Goal: Check status: Check status

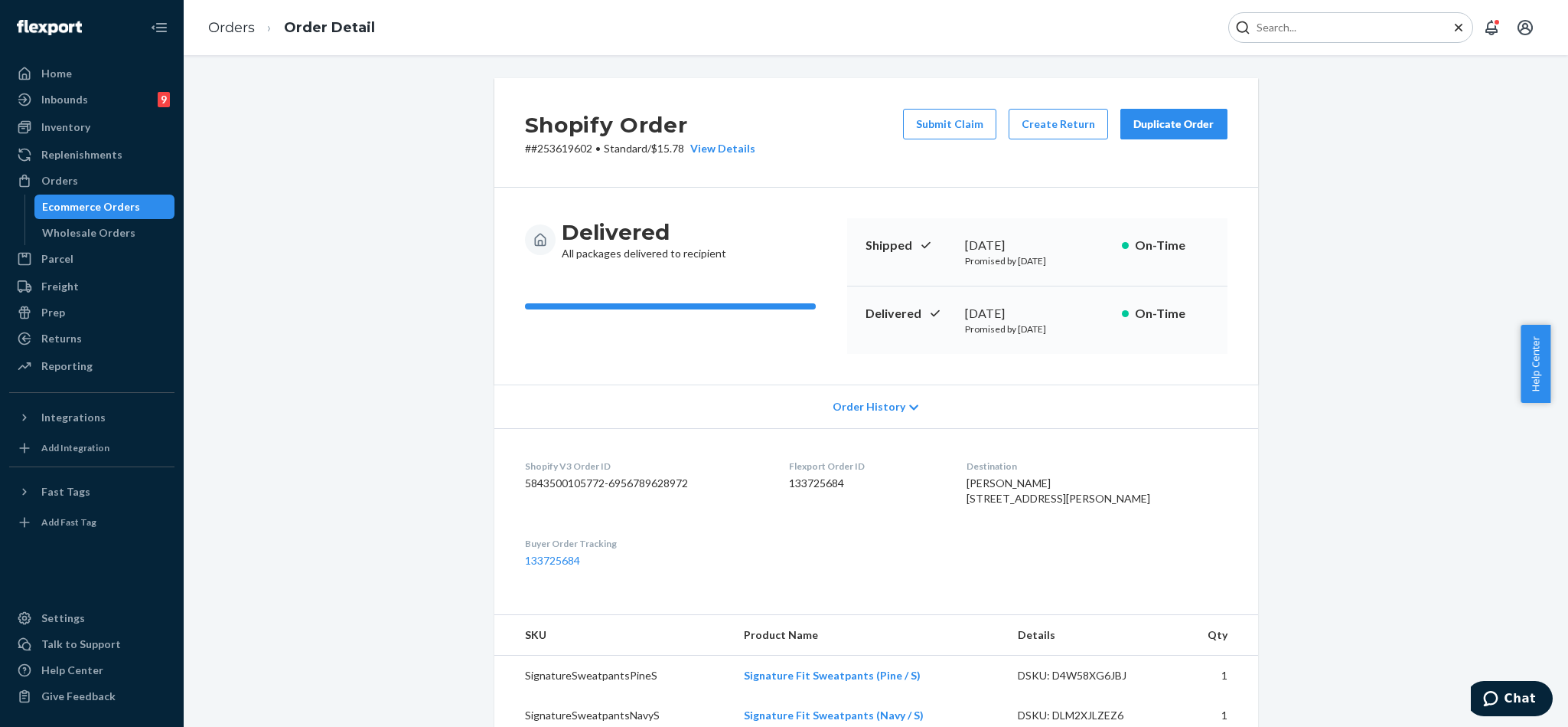
click at [1344, 28] on input "Search Input" at bounding box center [1345, 27] width 188 height 16
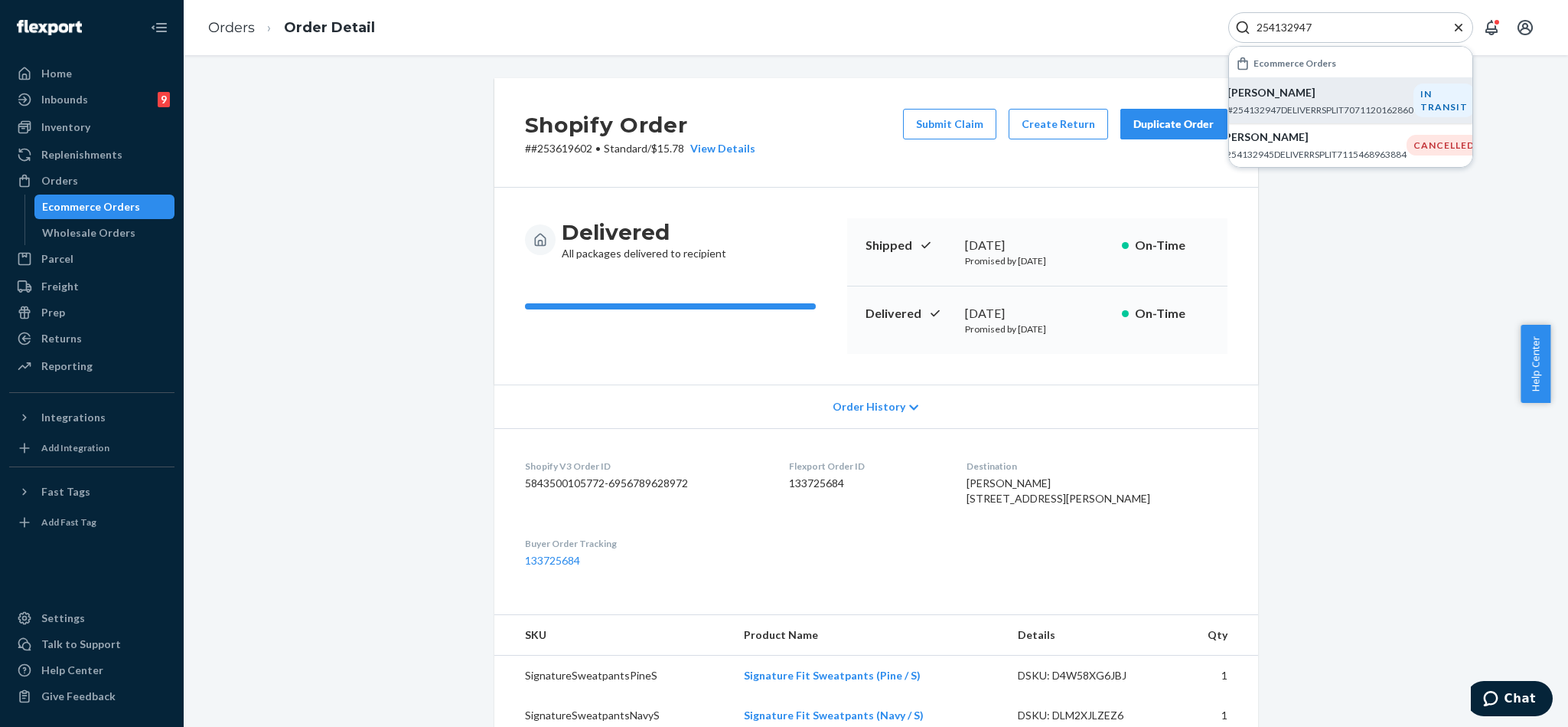
click at [1313, 94] on p "[PERSON_NAME]" at bounding box center [1320, 92] width 186 height 16
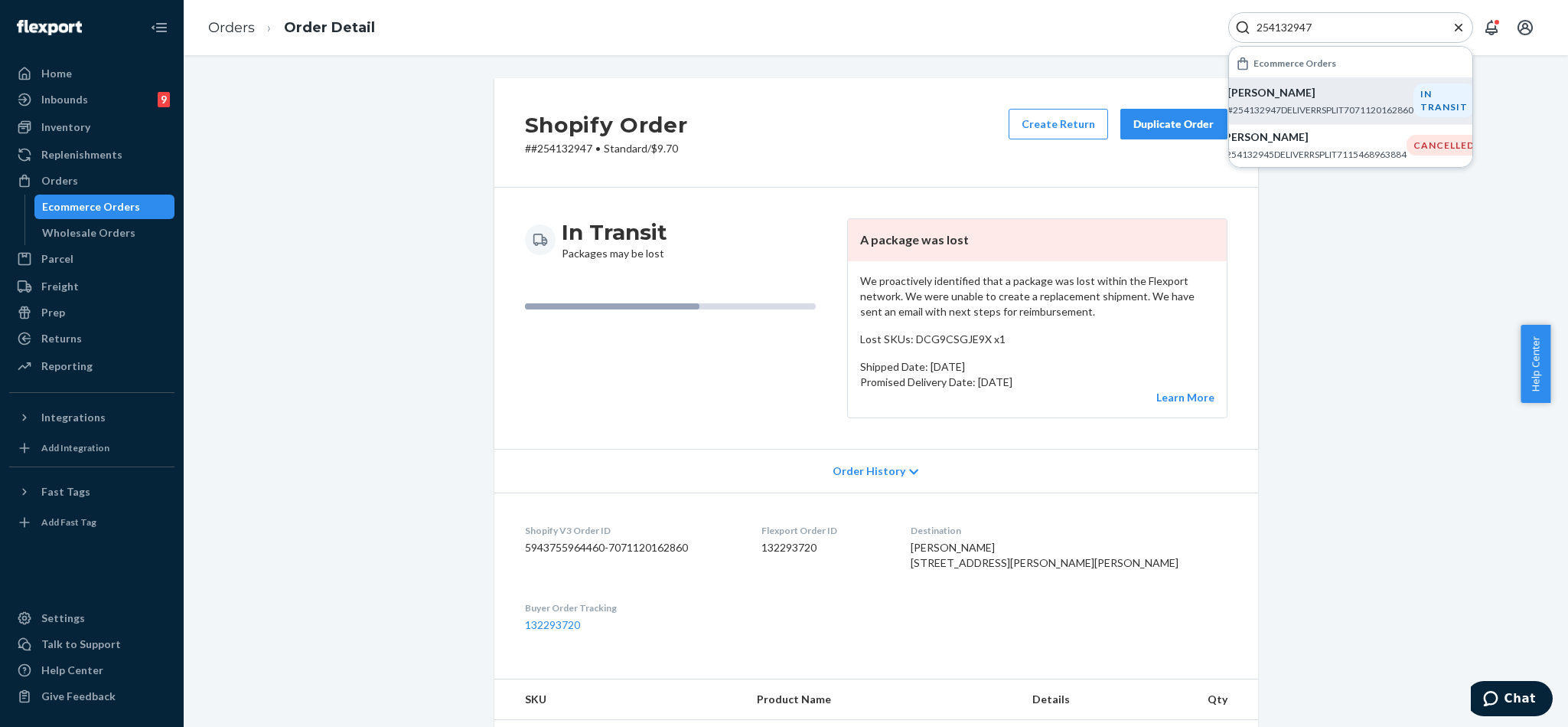
click at [1366, 26] on input "254132947" at bounding box center [1345, 27] width 188 height 16
paste input "#254719062"
click at [1320, 101] on div "[PERSON_NAME] #254719062DELIVERRSPLIT7145096052780" at bounding box center [1320, 100] width 186 height 31
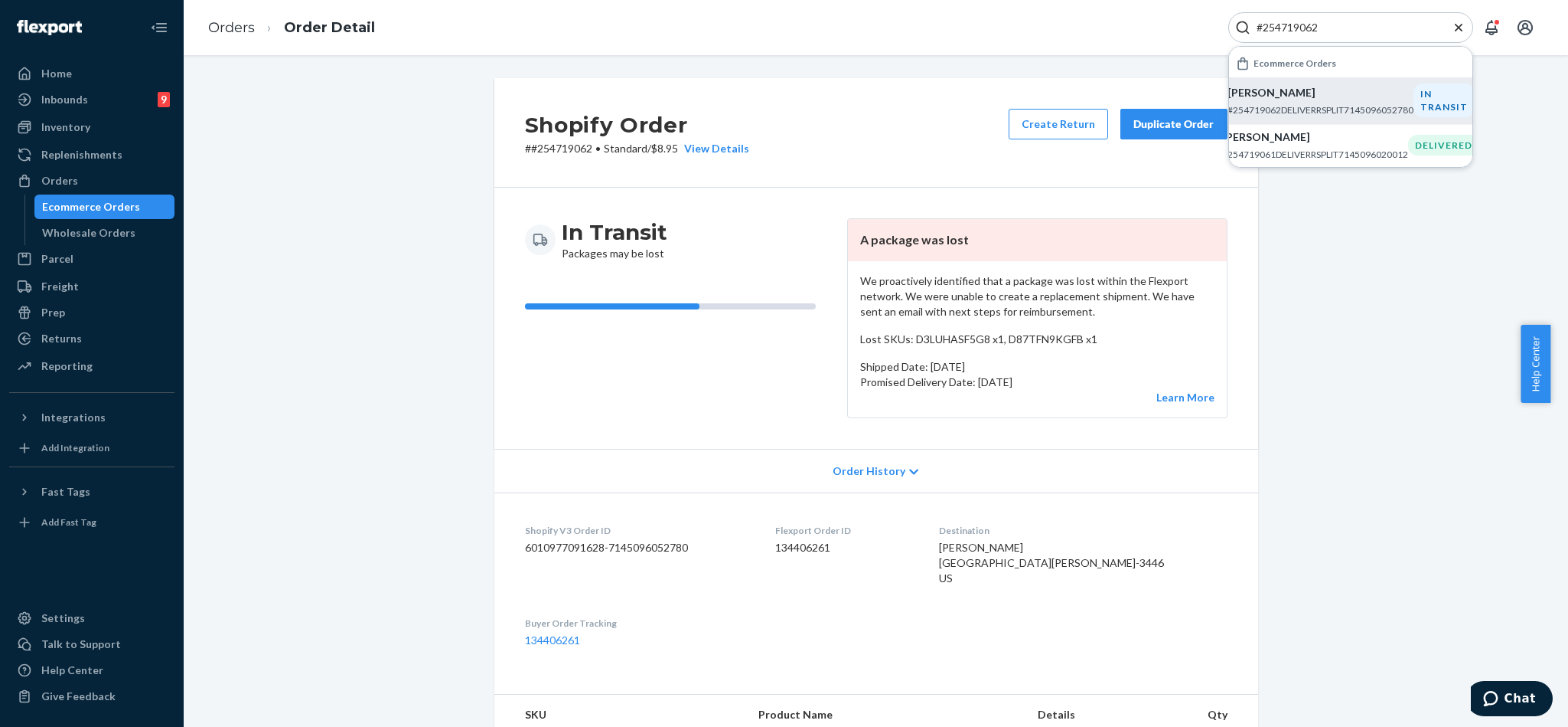
click at [1353, 27] on input "#254719062" at bounding box center [1345, 27] width 188 height 16
paste input "58733"
type input "#254587332"
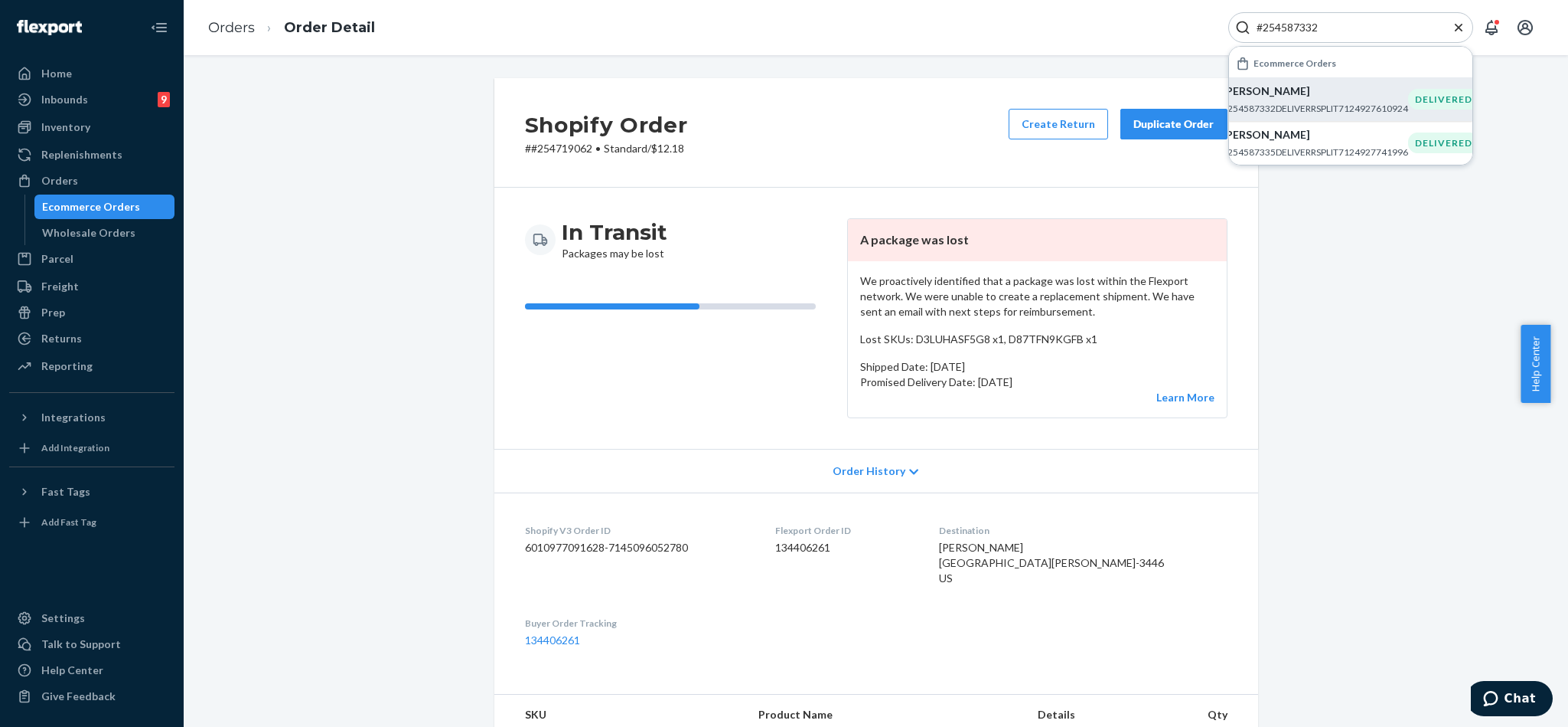
click at [1330, 97] on p "[PERSON_NAME]" at bounding box center [1314, 91] width 186 height 16
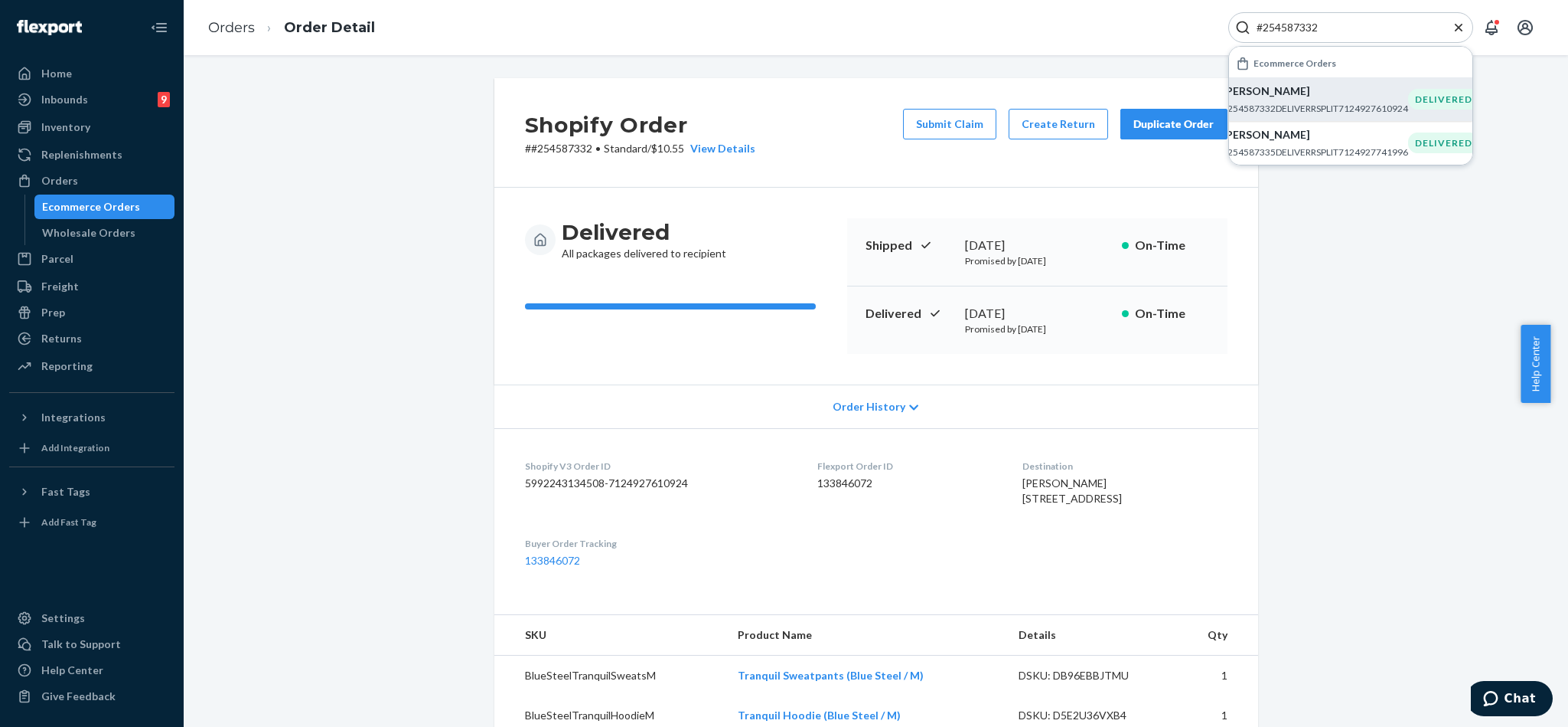
click at [1456, 31] on icon "Close Search" at bounding box center [1459, 27] width 16 height 16
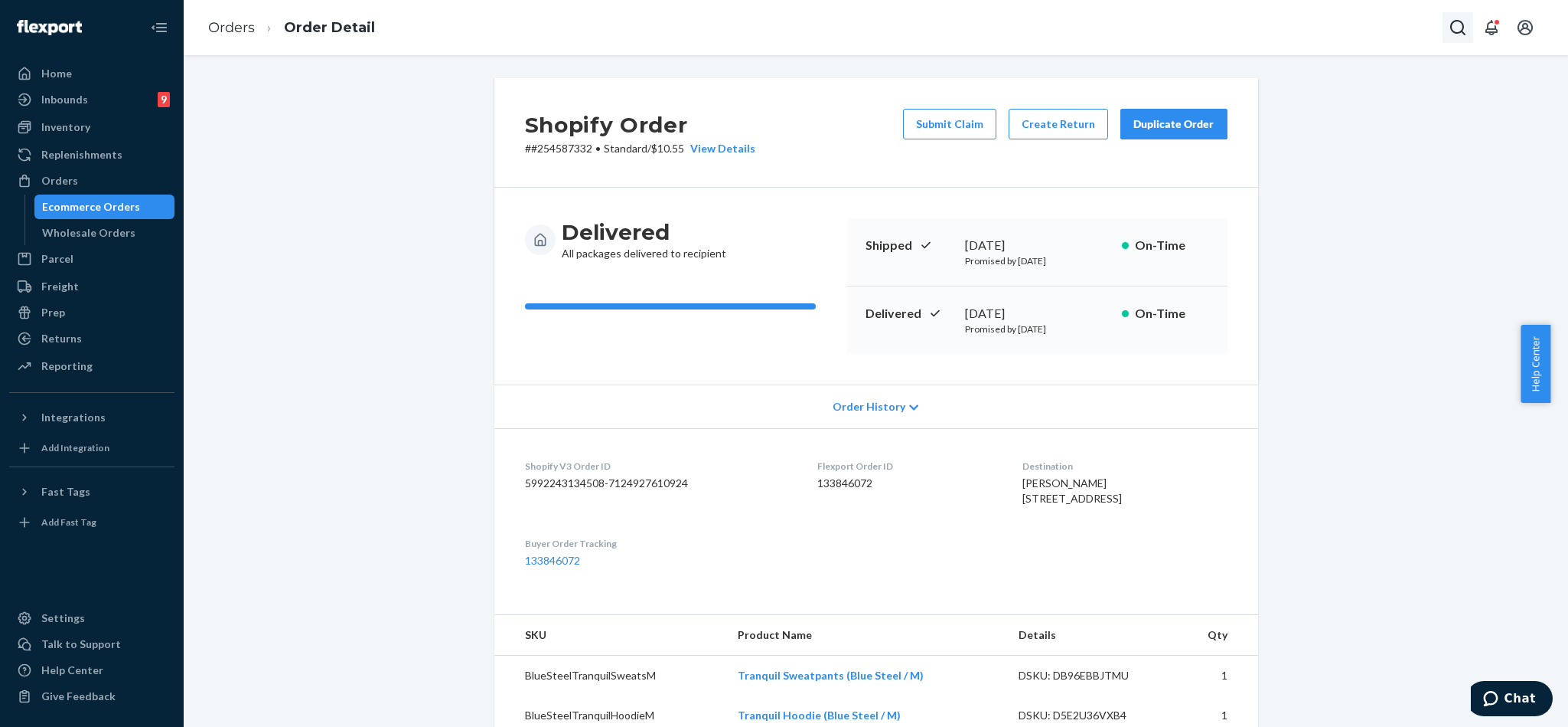
click at [1454, 33] on icon "Open Search Box" at bounding box center [1457, 27] width 18 height 18
click at [1344, 27] on input "Search Input" at bounding box center [1345, 27] width 188 height 16
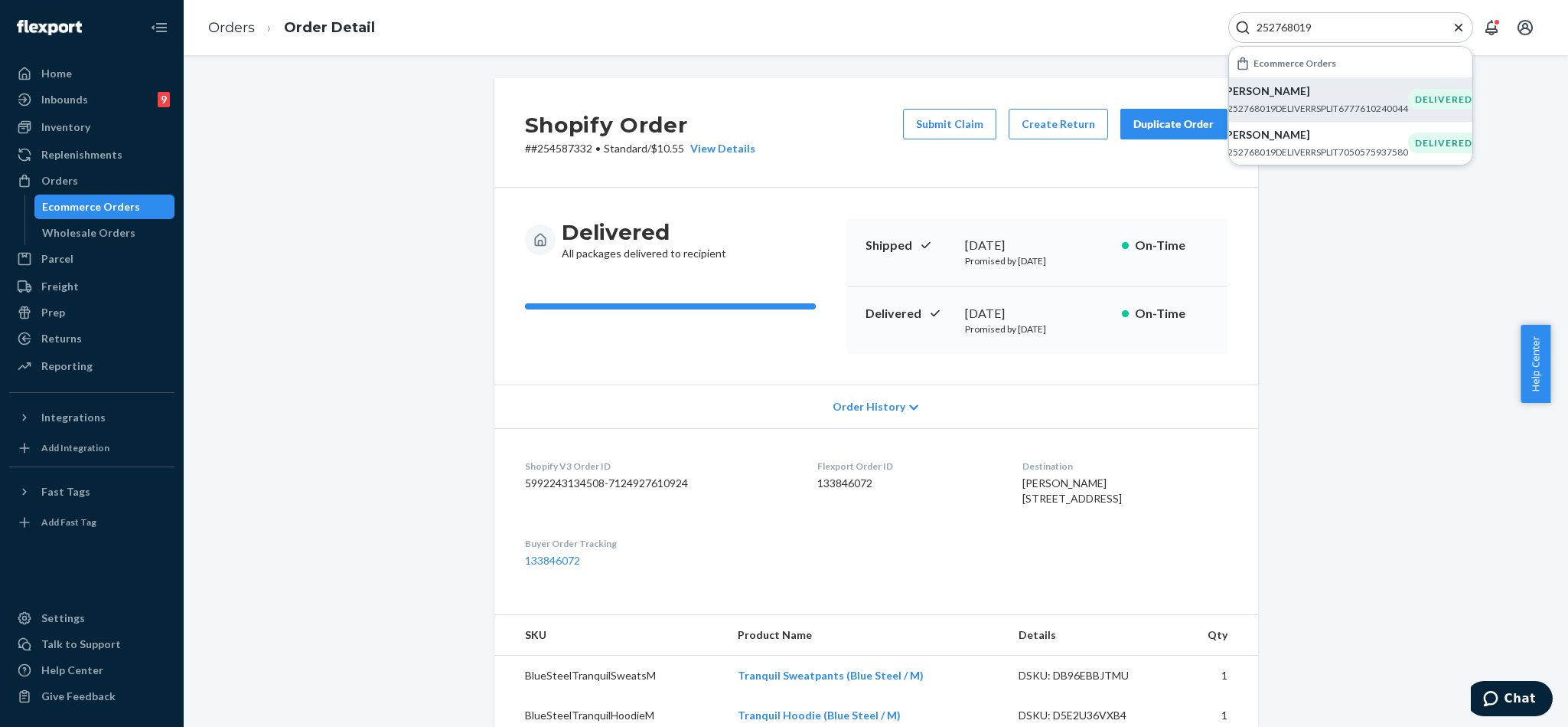
click at [1293, 97] on p "[PERSON_NAME]" at bounding box center [1314, 91] width 186 height 16
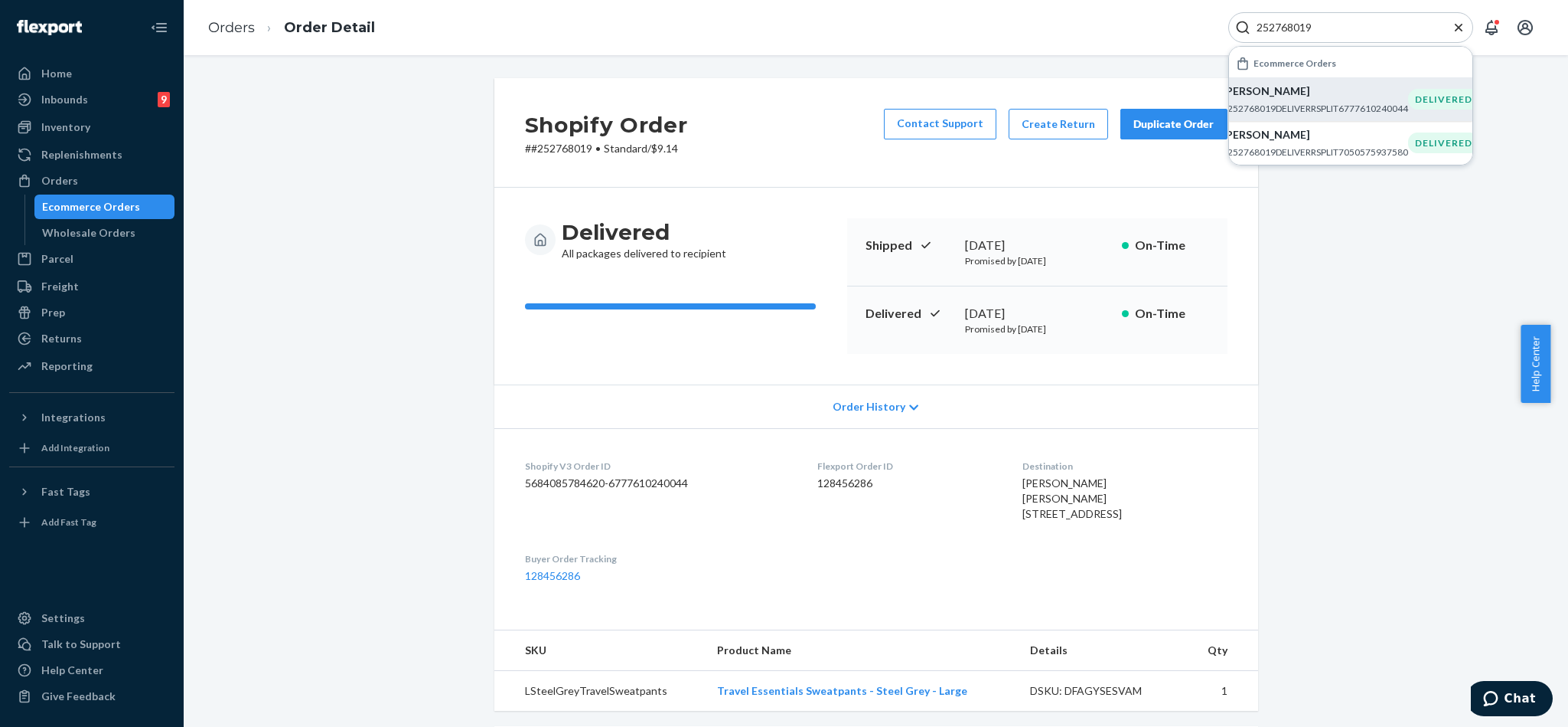
click at [1070, 56] on div "Shopify Order # #252768019 • Standard / $9.14 Contact Support Create Return Dup…" at bounding box center [875, 391] width 1384 height 672
click at [1365, 28] on input "252768019" at bounding box center [1345, 27] width 188 height 16
paste input "4512485"
click at [1310, 95] on p "[PERSON_NAME]" at bounding box center [1314, 91] width 186 height 16
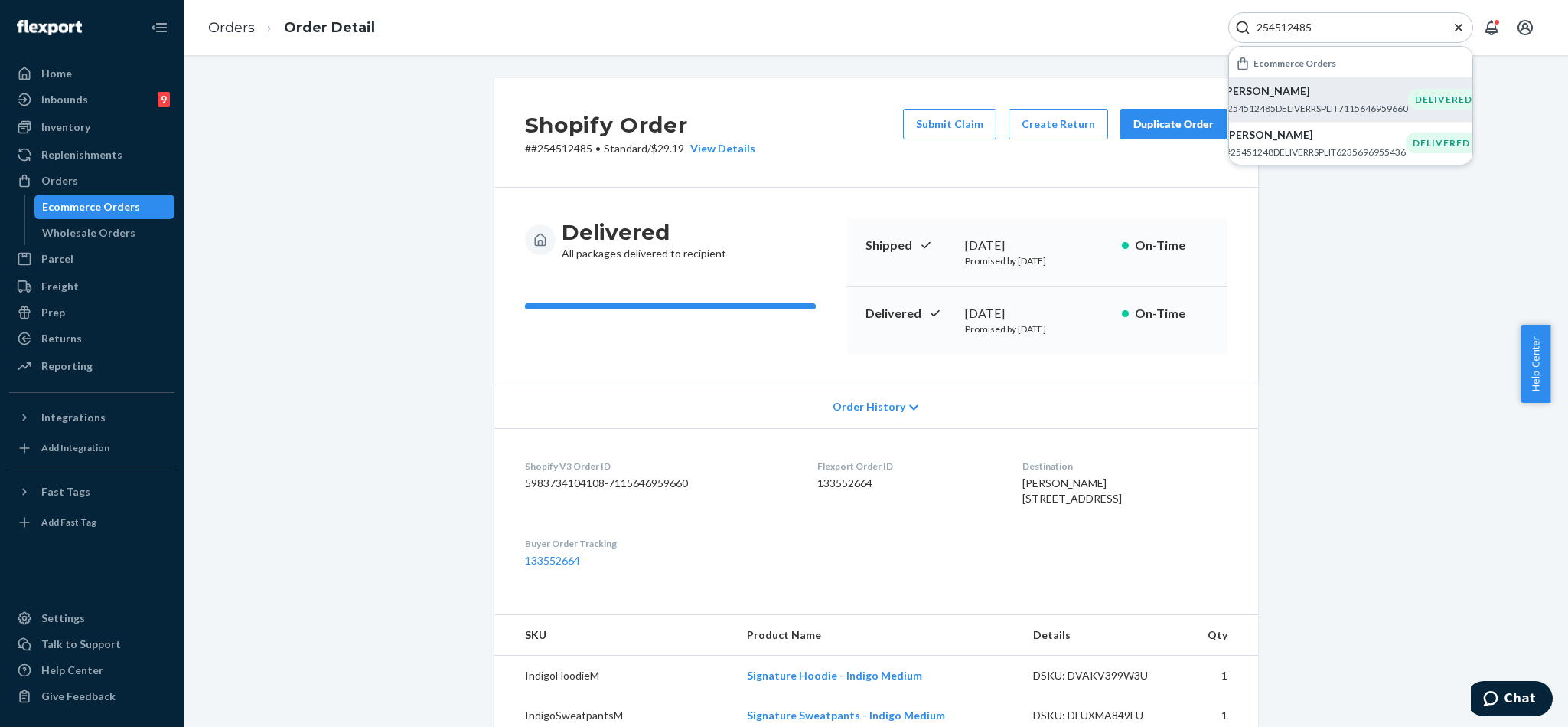
click at [1403, 17] on div "254512485" at bounding box center [1351, 28] width 245 height 31
click at [1366, 31] on input "254512485" at bounding box center [1345, 27] width 188 height 16
paste input "406040"
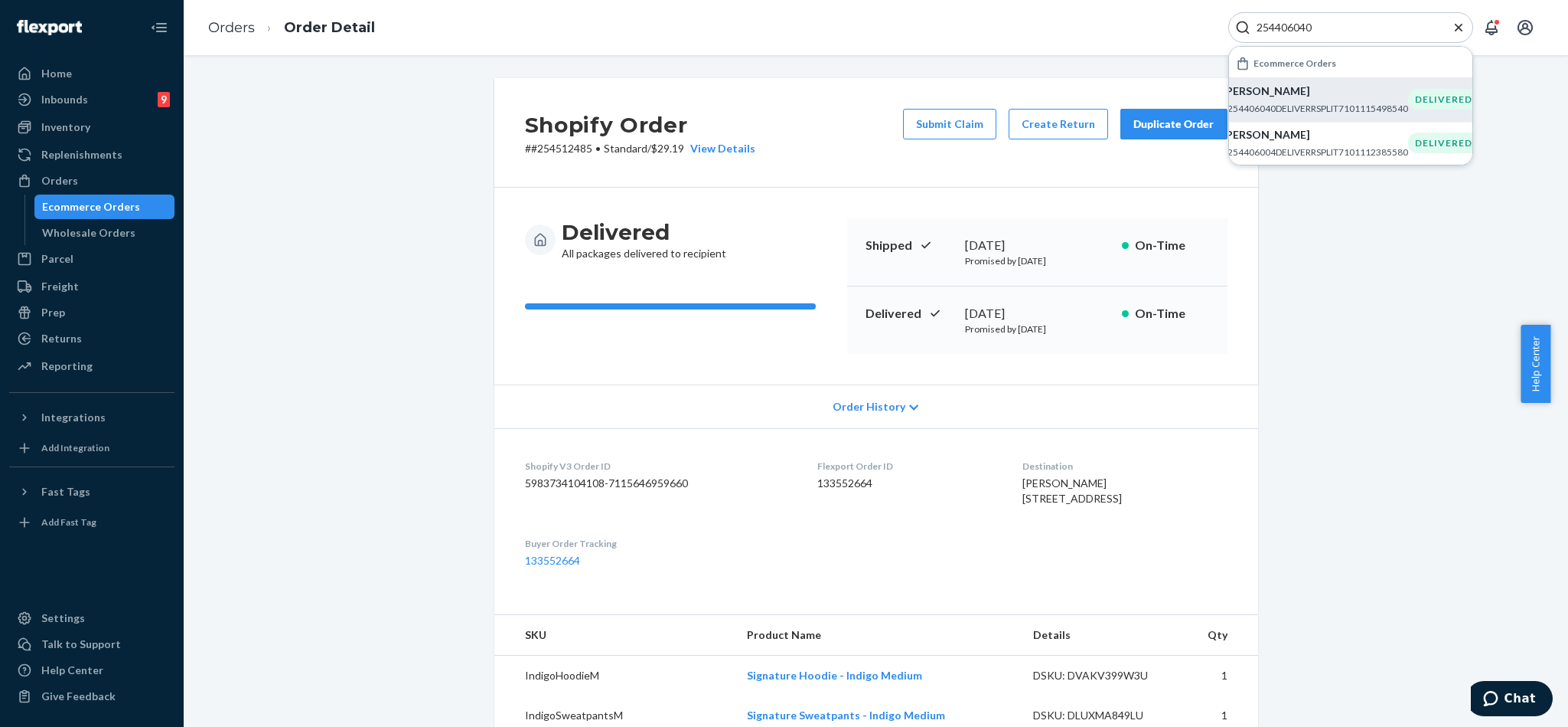
type input "254406040"
click at [1291, 102] on p "#254406040DELIVERRSPLIT7101115498540" at bounding box center [1314, 108] width 186 height 13
